Goal: Information Seeking & Learning: Find specific fact

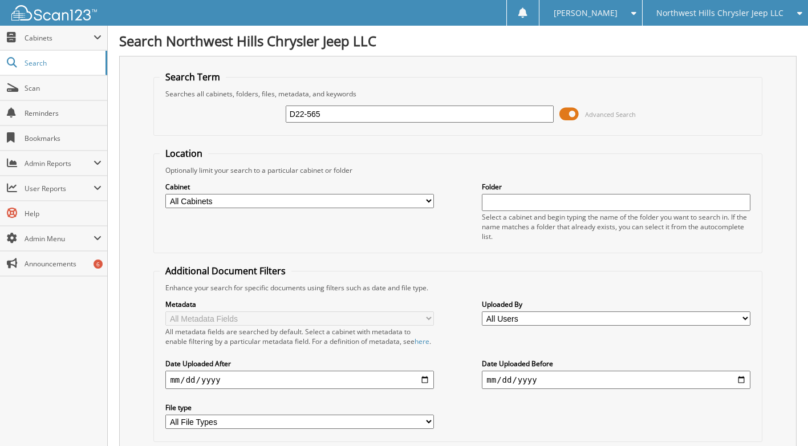
type input "D22-565"
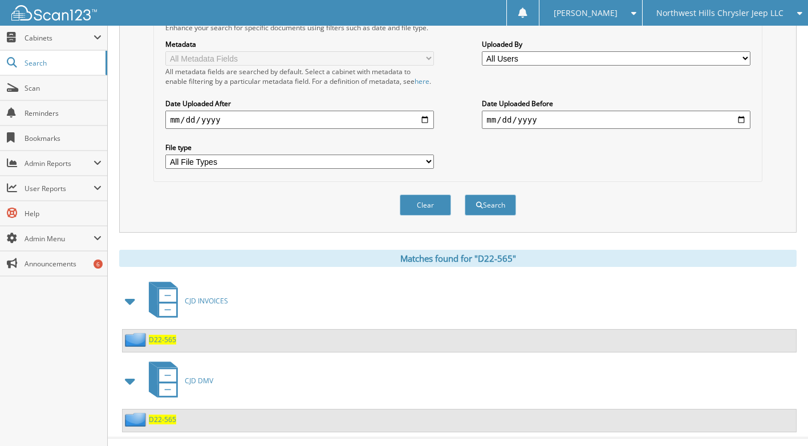
scroll to position [291, 0]
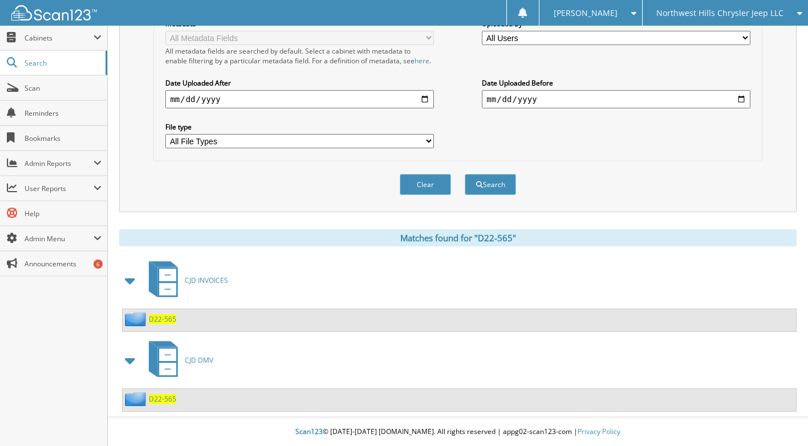
click at [161, 319] on span "D22-565" at bounding box center [162, 319] width 27 height 10
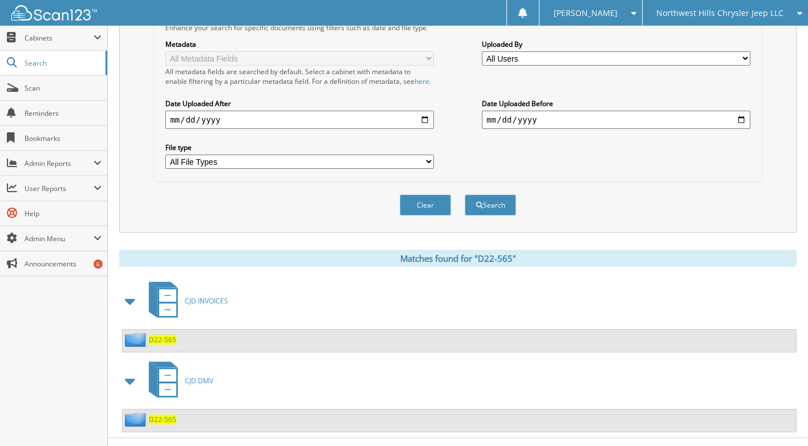
scroll to position [291, 0]
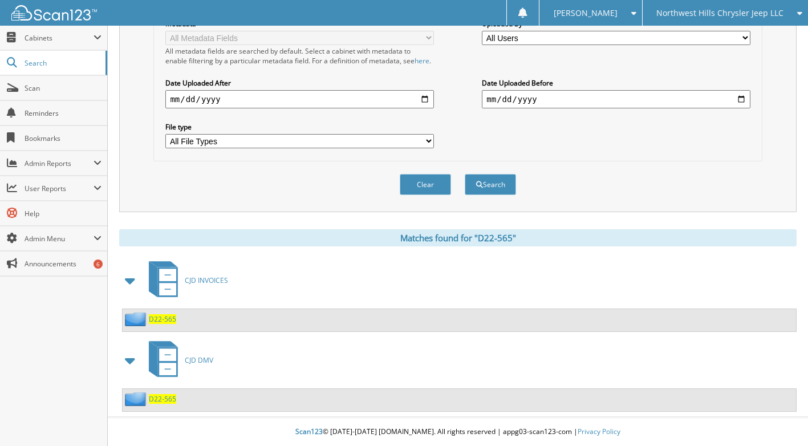
click at [163, 396] on span "D22-565" at bounding box center [162, 399] width 27 height 10
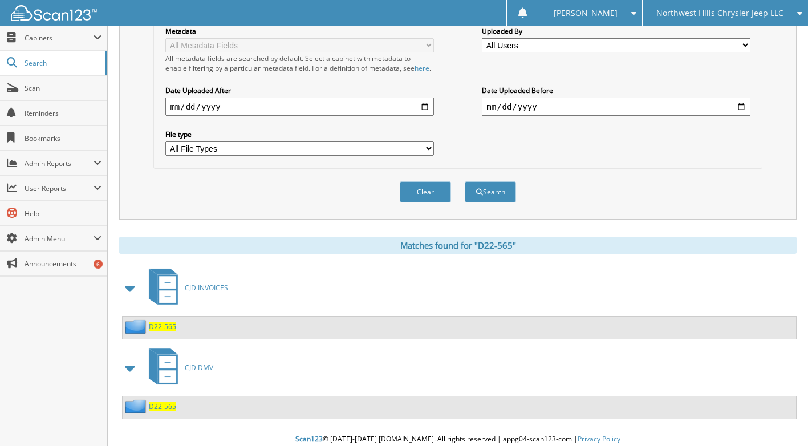
scroll to position [291, 0]
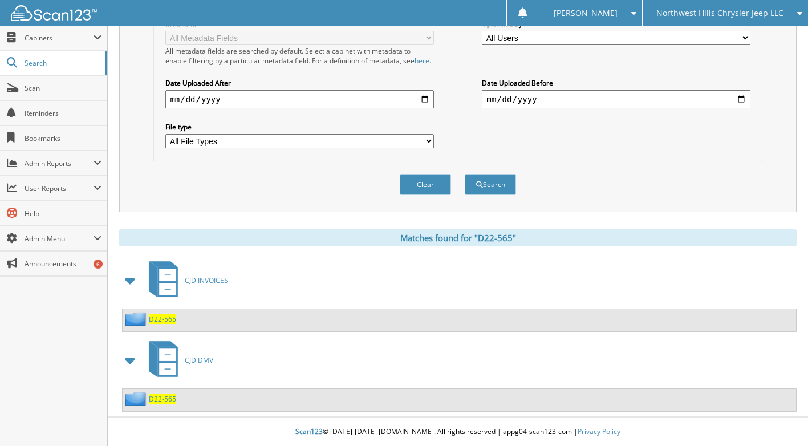
click at [163, 322] on span "D22-565" at bounding box center [162, 319] width 27 height 10
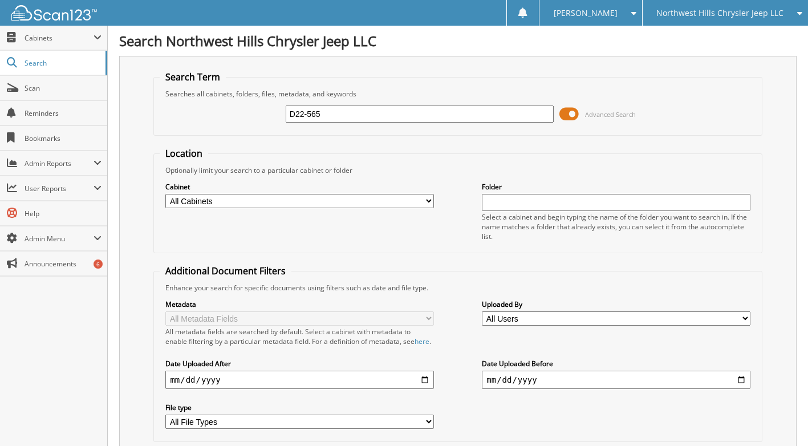
click at [334, 112] on input "D22-565" at bounding box center [420, 114] width 268 height 17
type input "D"
type input "[PERSON_NAME]"
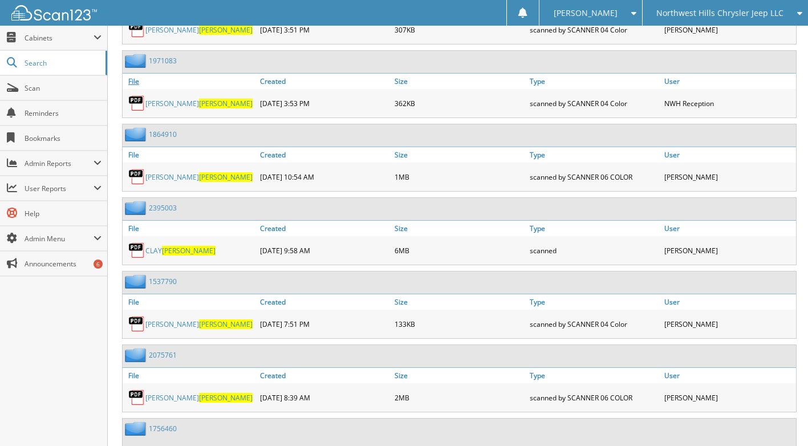
scroll to position [3080, 0]
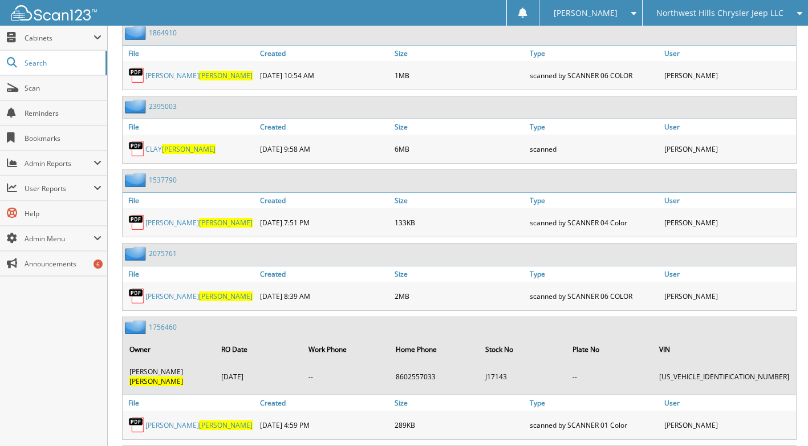
click at [160, 295] on link "[PERSON_NAME]" at bounding box center [198, 296] width 107 height 10
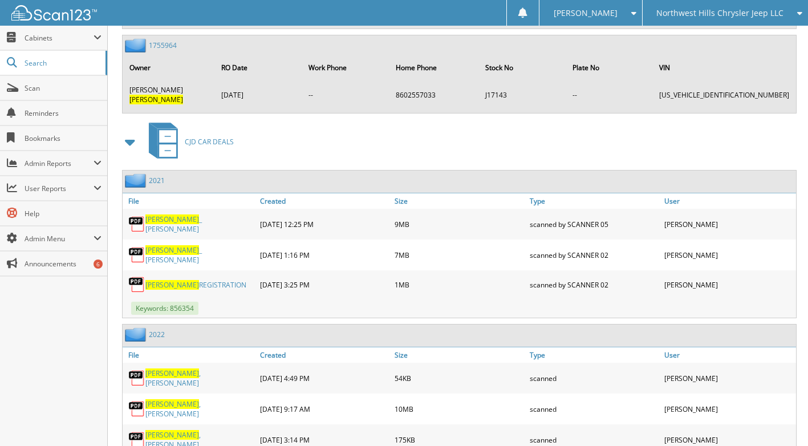
scroll to position [12207, 0]
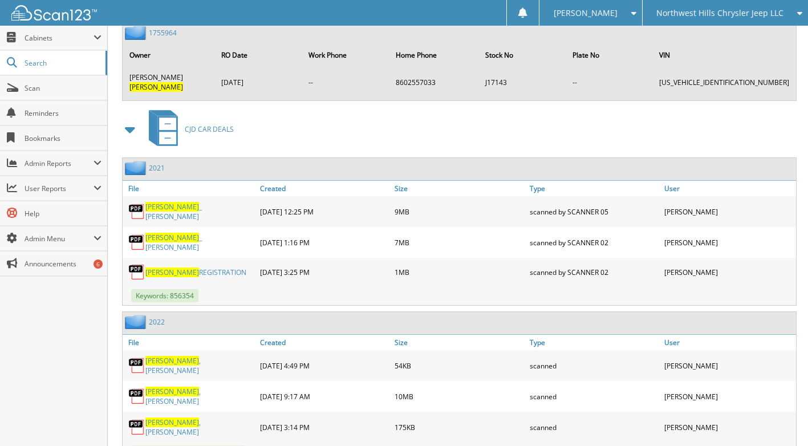
click at [160, 418] on span "[PERSON_NAME]" at bounding box center [172, 423] width 54 height 10
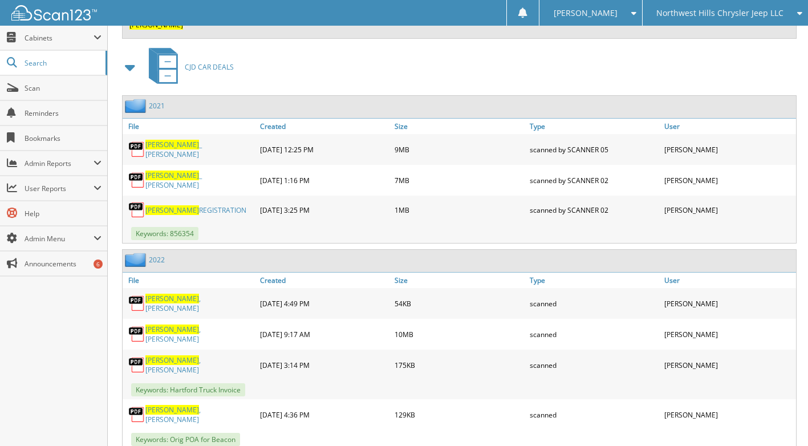
scroll to position [12249, 0]
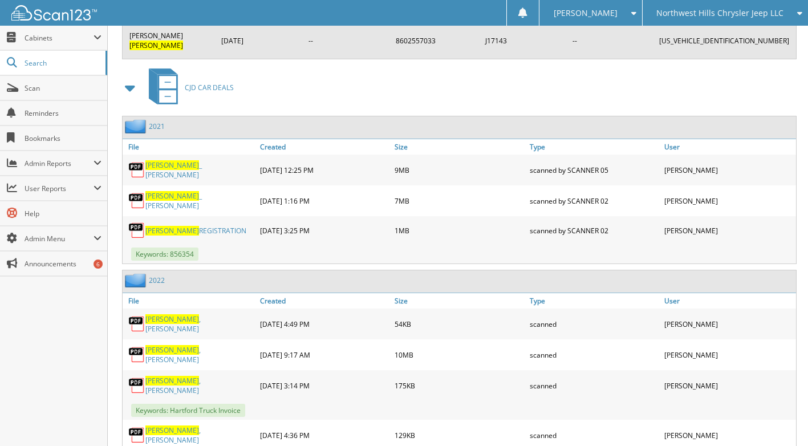
click at [174, 345] on link "Carlson , Justin" at bounding box center [199, 354] width 109 height 19
click at [159, 345] on span "[PERSON_NAME]" at bounding box center [172, 350] width 54 height 10
drag, startPoint x: 155, startPoint y: 200, endPoint x: 192, endPoint y: 180, distance: 41.6
click at [192, 311] on div "Carlson , Paul" at bounding box center [190, 323] width 135 height 25
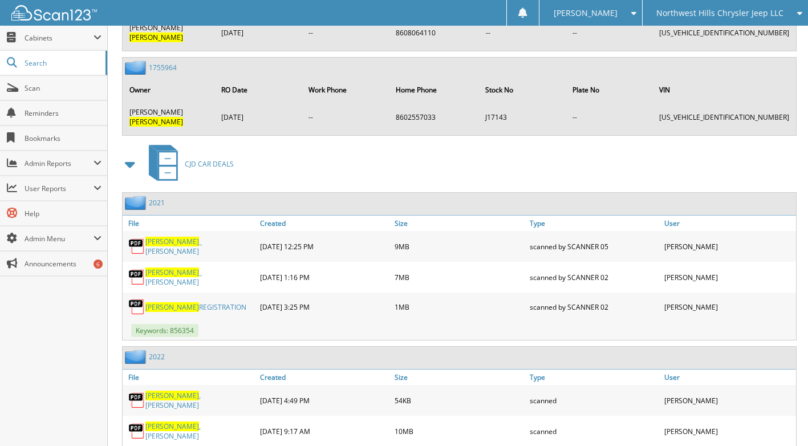
scroll to position [12192, 0]
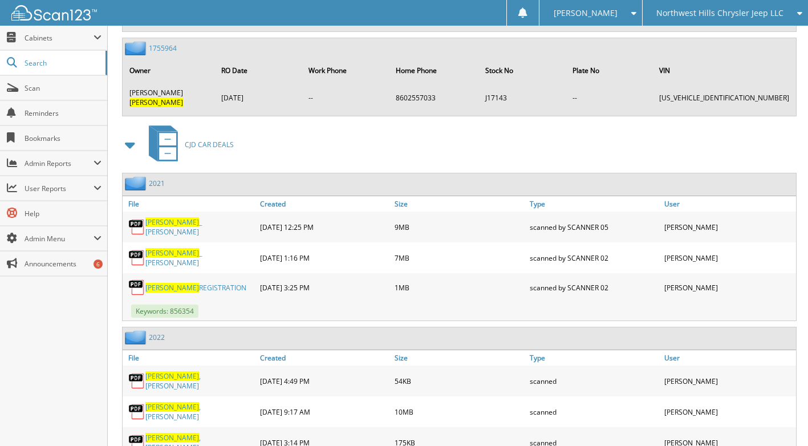
click at [155, 333] on link "2022" at bounding box center [157, 338] width 16 height 10
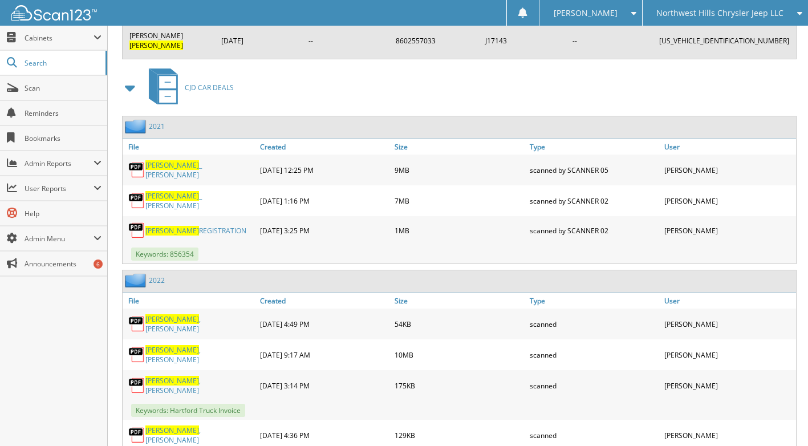
scroll to position [12248, 0]
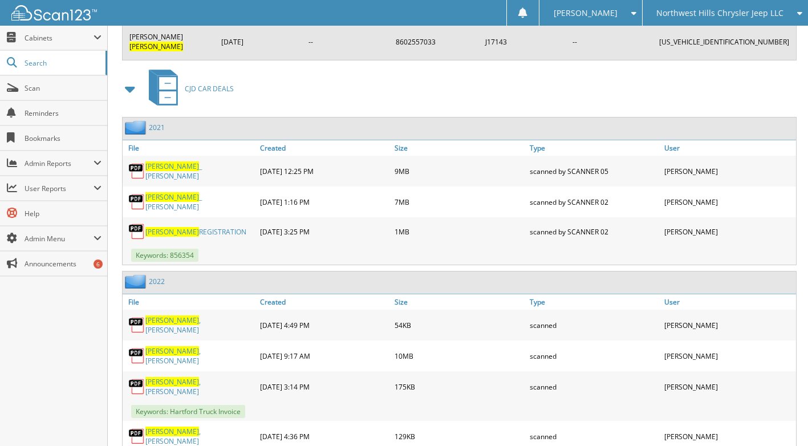
click at [153, 277] on link "2022" at bounding box center [157, 282] width 16 height 10
